Goal: Transaction & Acquisition: Purchase product/service

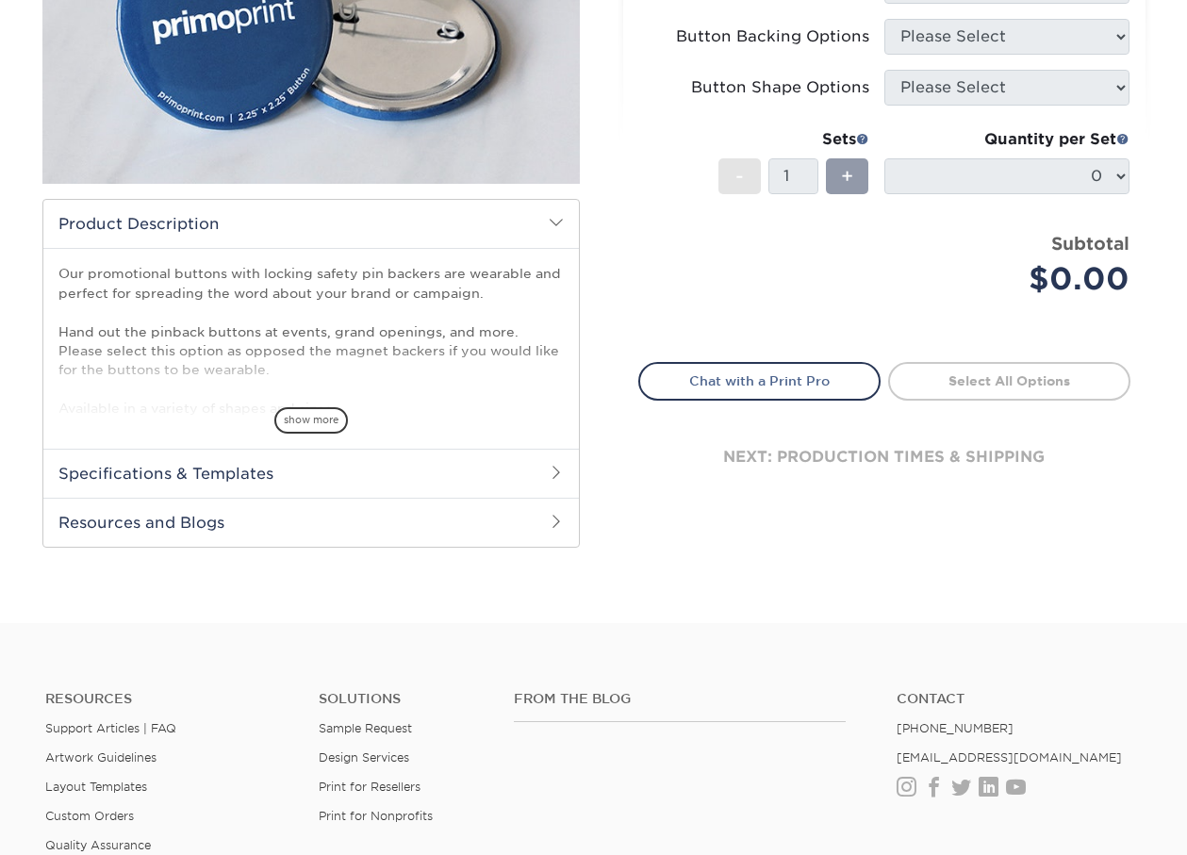
scroll to position [377, 0]
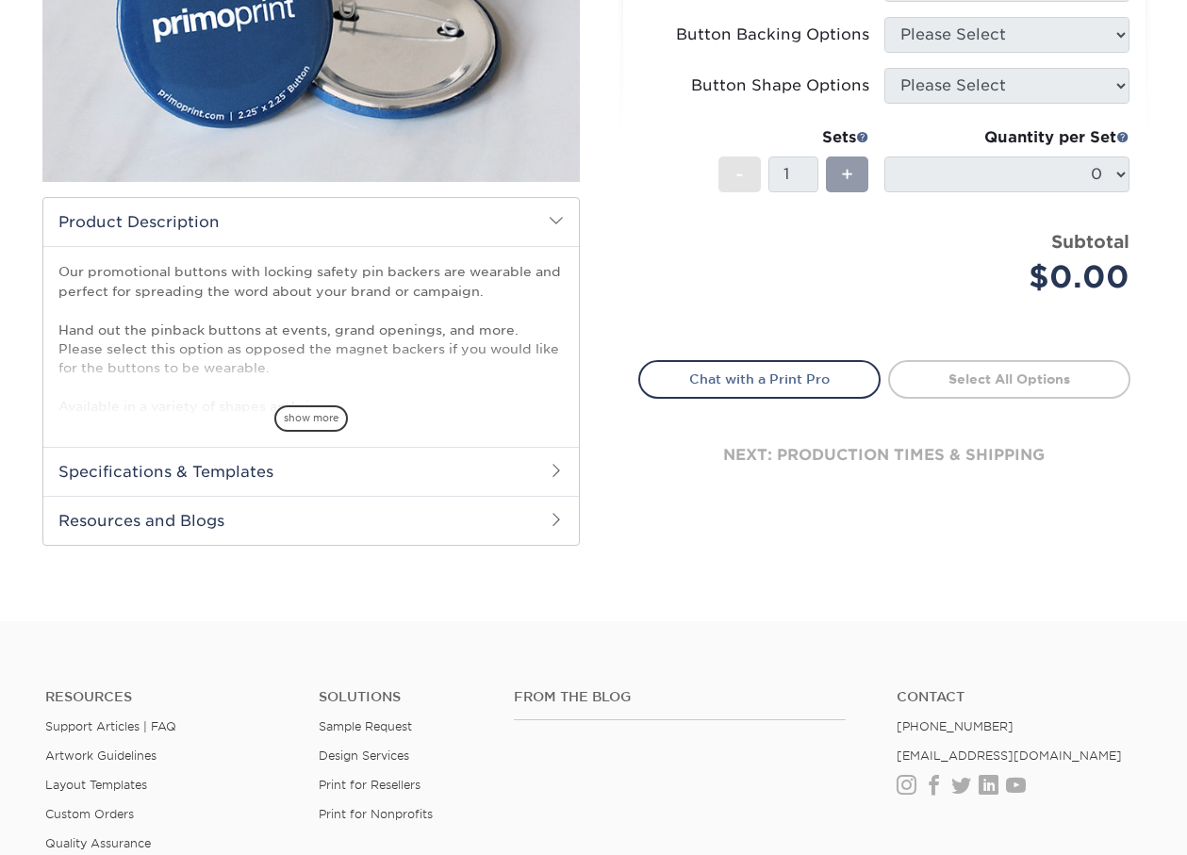
click at [430, 477] on h2 "Specifications & Templates" at bounding box center [310, 471] width 535 height 49
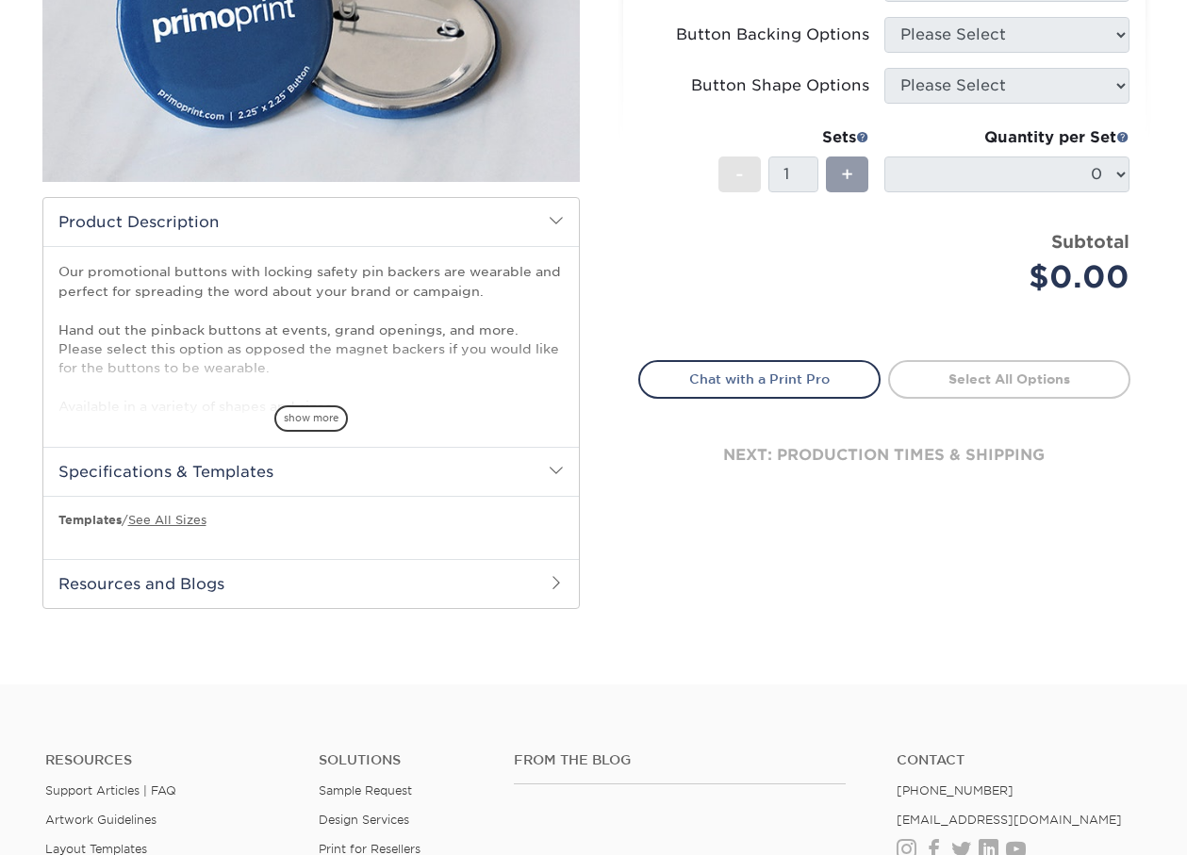
click at [194, 582] on h2 "Resources and Blogs" at bounding box center [310, 583] width 535 height 49
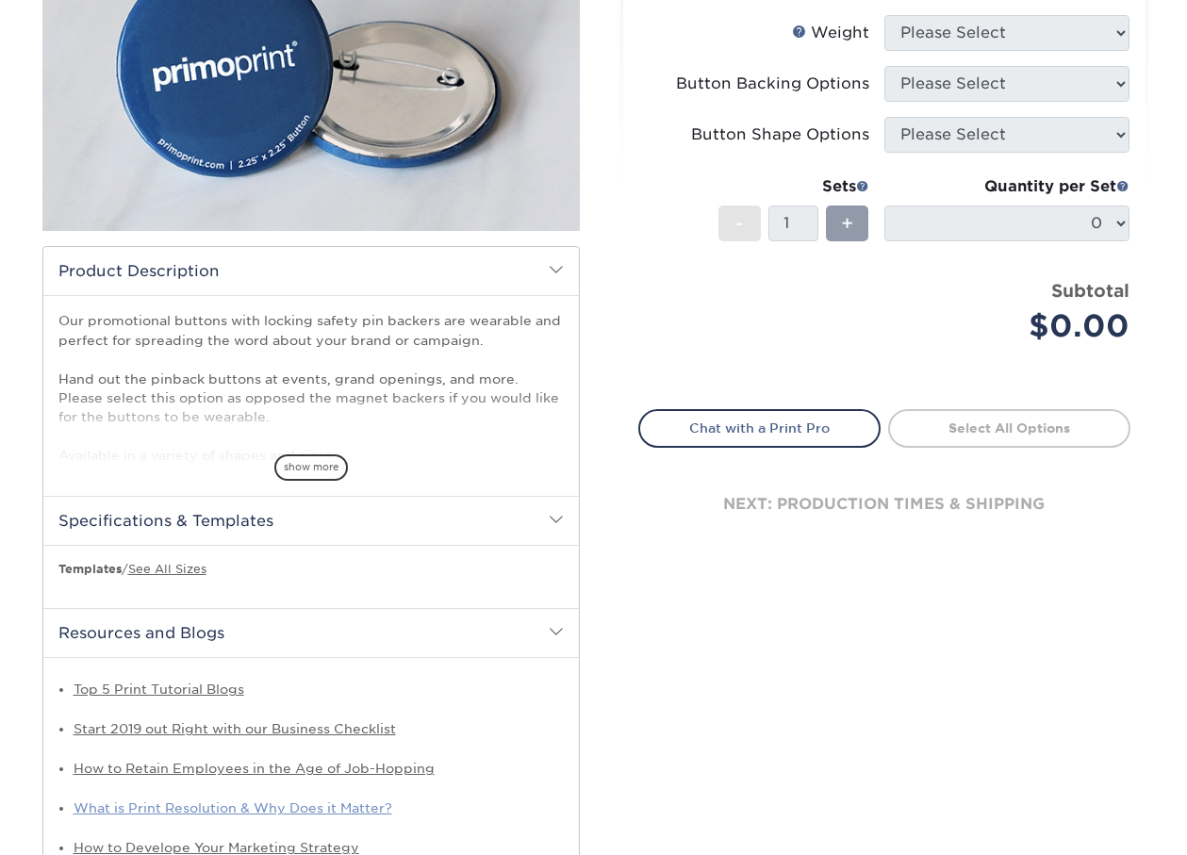
scroll to position [283, 0]
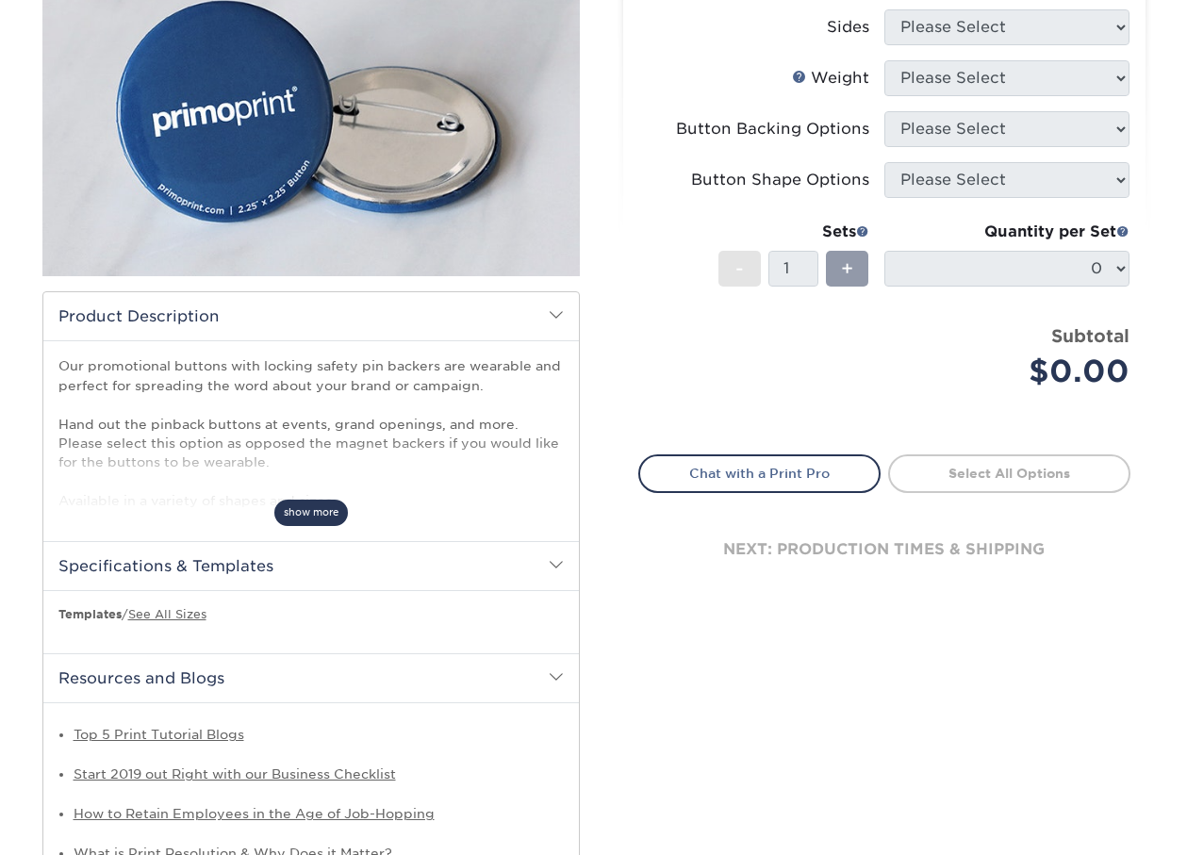
click at [320, 519] on span "show more" at bounding box center [311, 512] width 74 height 25
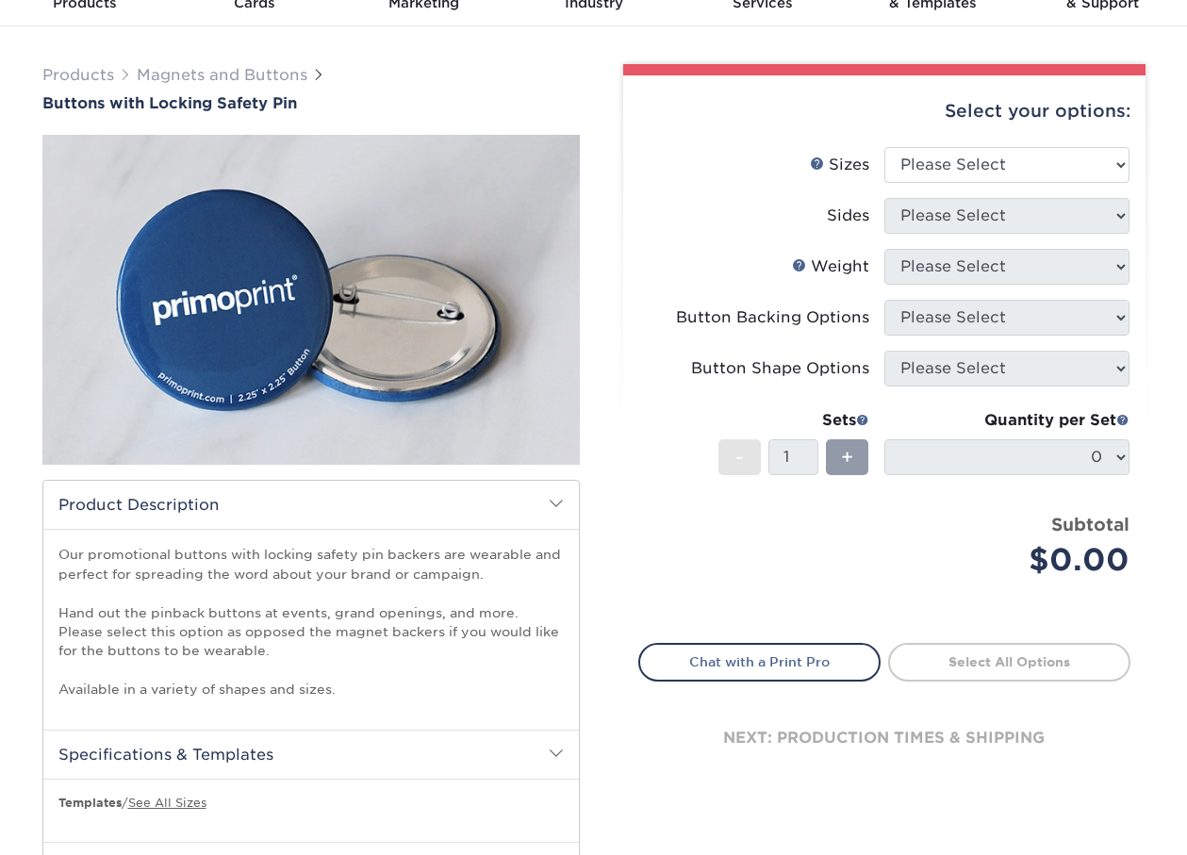
click at [548, 499] on h2 "Product Description" at bounding box center [310, 505] width 535 height 48
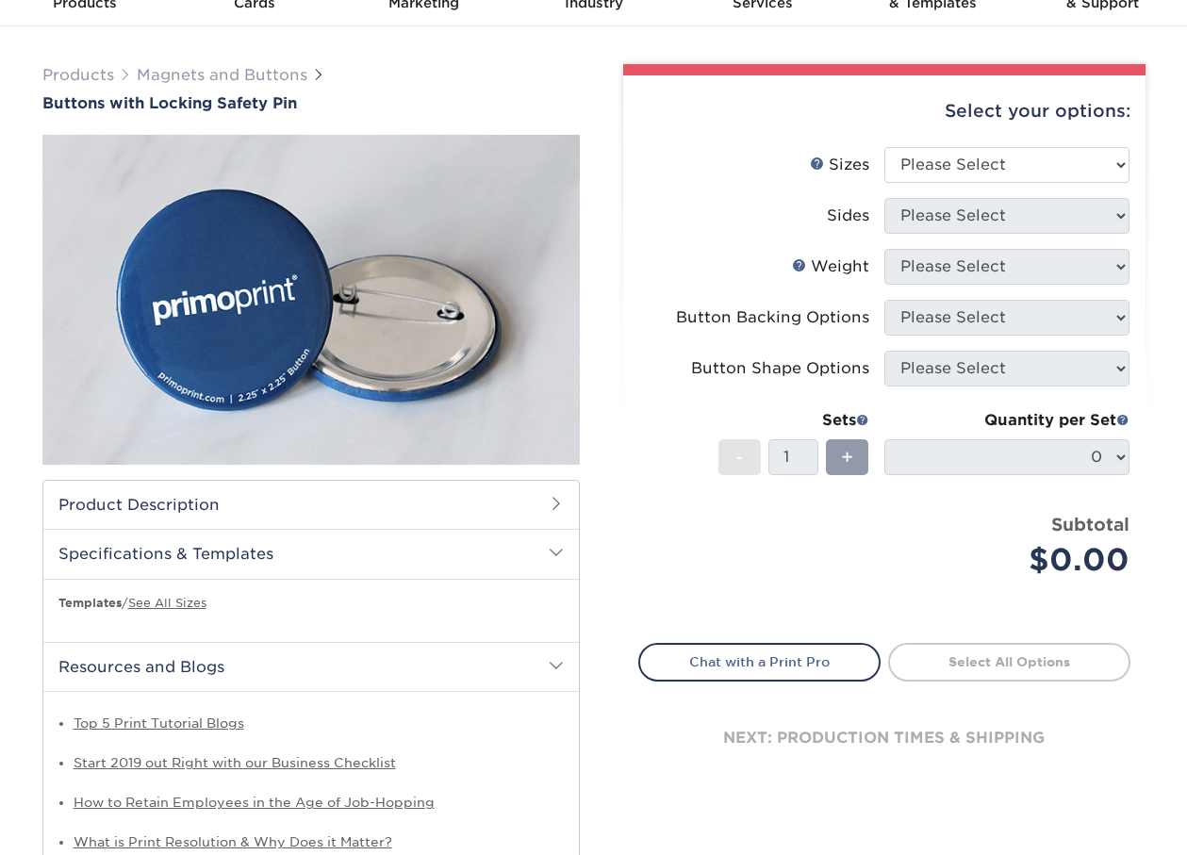
click at [549, 499] on span at bounding box center [556, 503] width 15 height 15
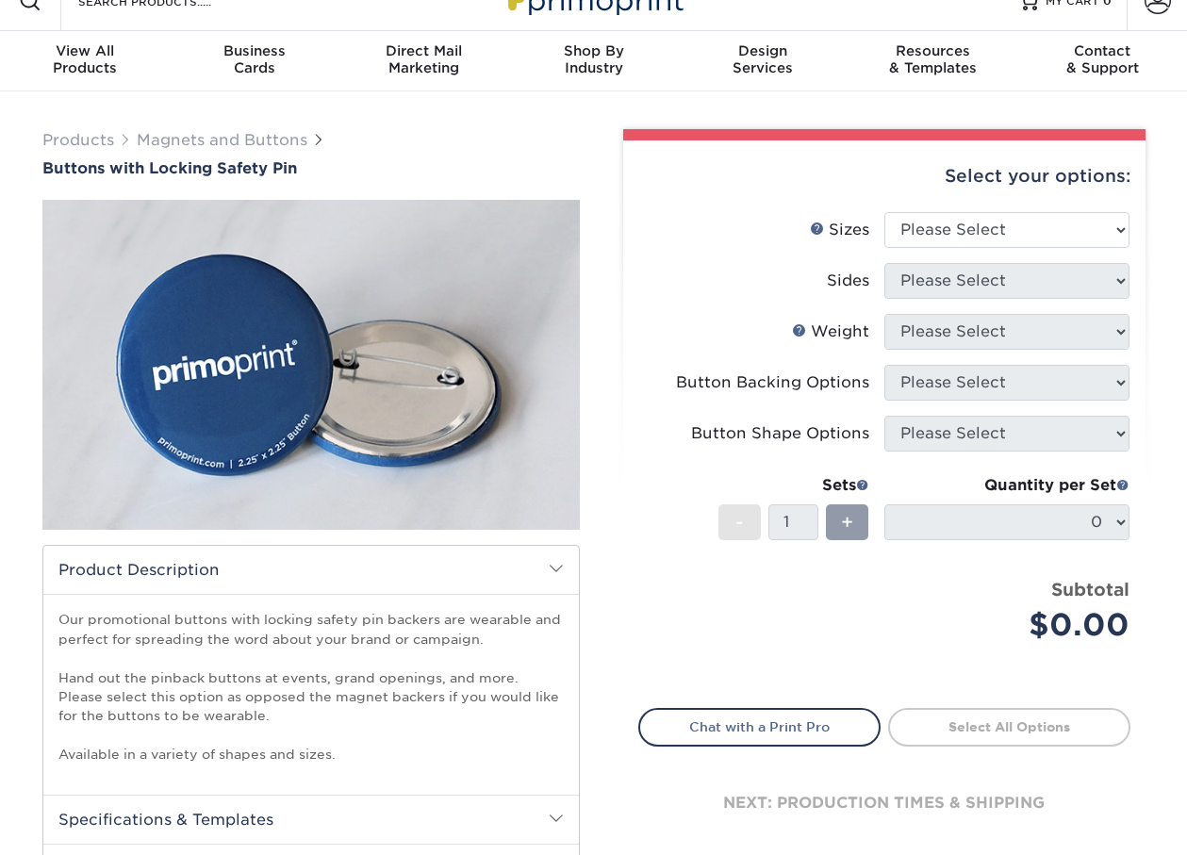
scroll to position [0, 0]
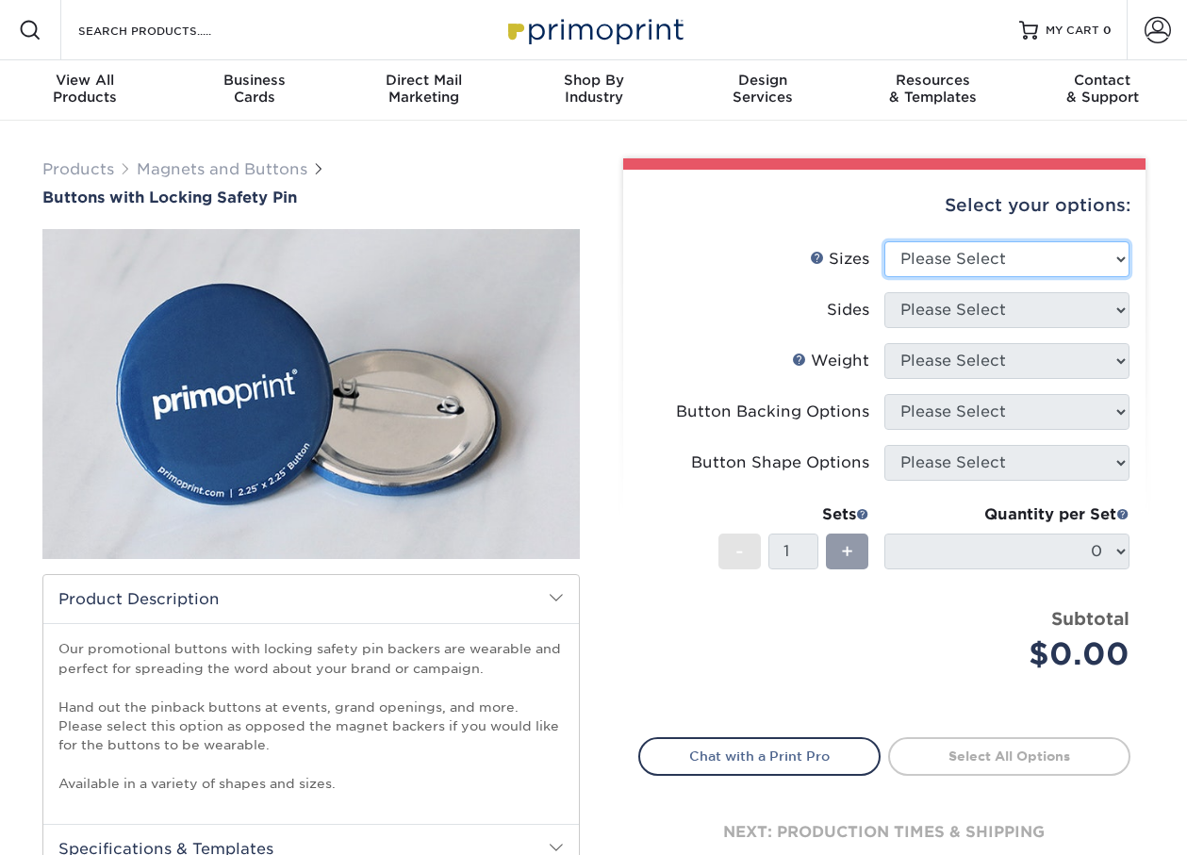
click at [1109, 255] on select "Please Select 1" x 1" Round 1.25" x 1.25" Round 2" x 2" Square 2" x 3" Rectangl…" at bounding box center [1006, 259] width 245 height 36
select select "2.00x2.00"
click at [884, 241] on select "Please Select 1" x 1" Round 1.25" x 1.25" Round 2" x 2" Square 2" x 3" Rectangl…" at bounding box center [1006, 259] width 245 height 36
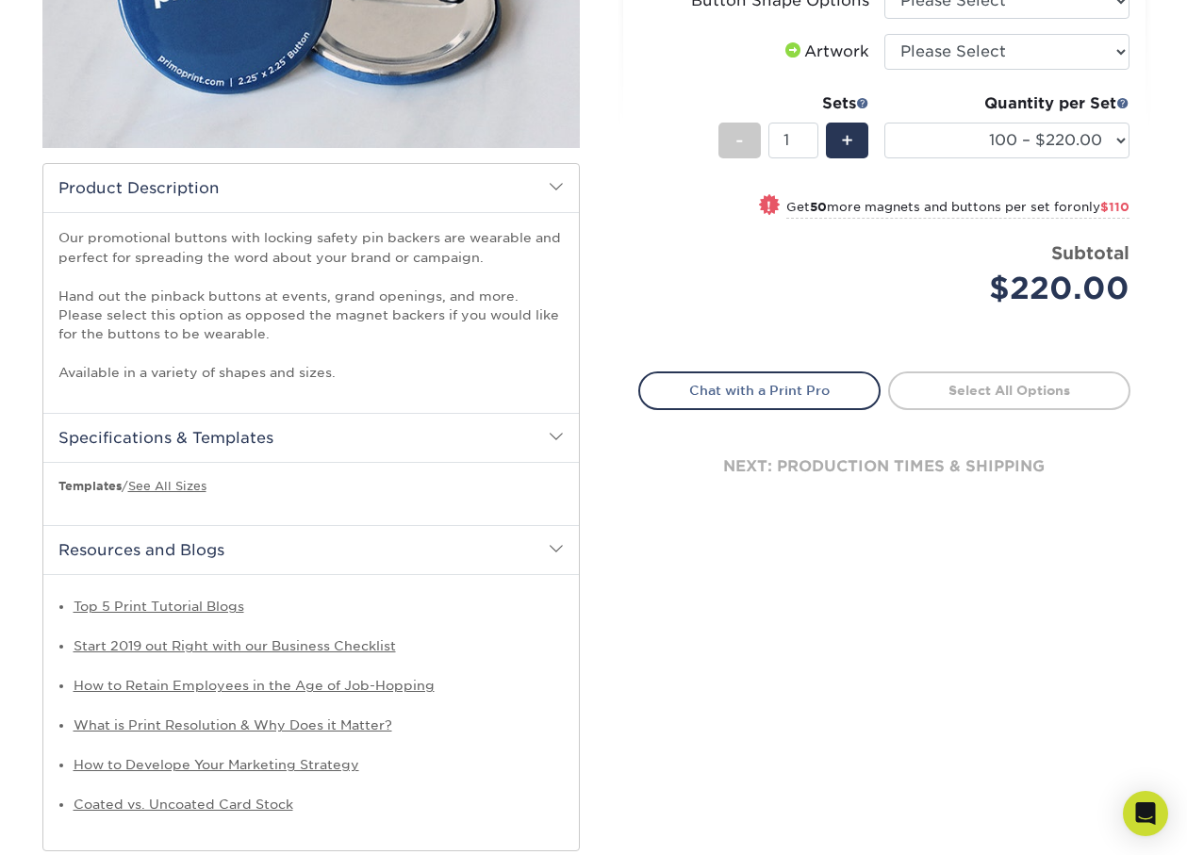
scroll to position [374, 0]
